Goal: Find specific page/section: Find specific page/section

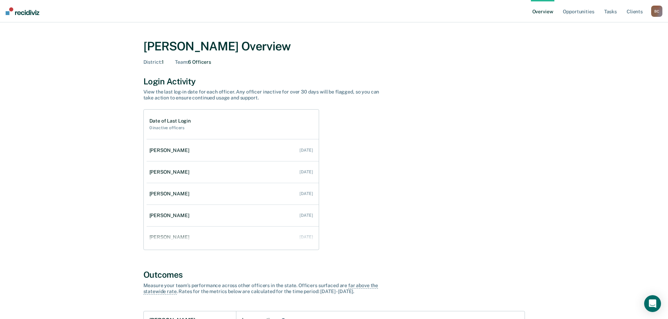
click at [619, 11] on ul "Overview Opportunities Tasks Client s" at bounding box center [591, 11] width 120 height 22
click at [607, 9] on link "Tasks" at bounding box center [610, 11] width 15 height 22
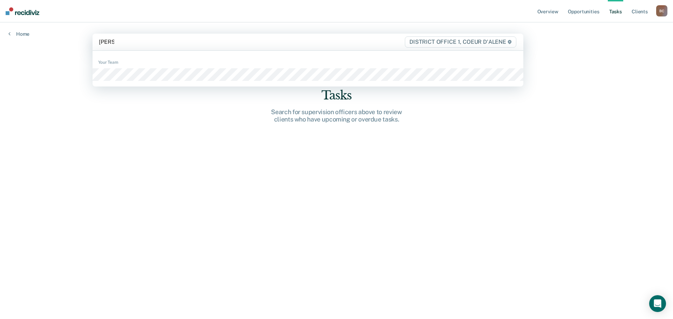
type input "[PERSON_NAME]"
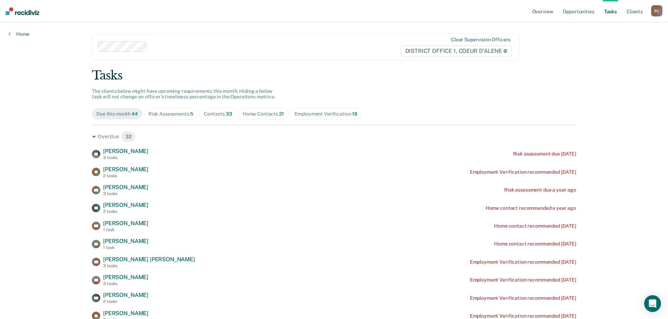
click at [117, 78] on div "Tasks" at bounding box center [334, 75] width 484 height 14
click at [640, 12] on link "Client s" at bounding box center [634, 11] width 19 height 22
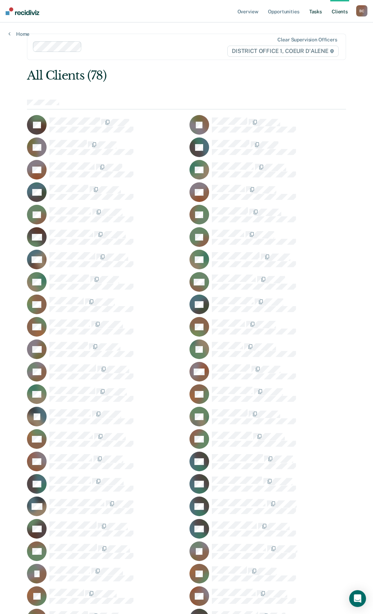
click at [313, 13] on link "Tasks" at bounding box center [315, 11] width 15 height 22
